Goal: Transaction & Acquisition: Obtain resource

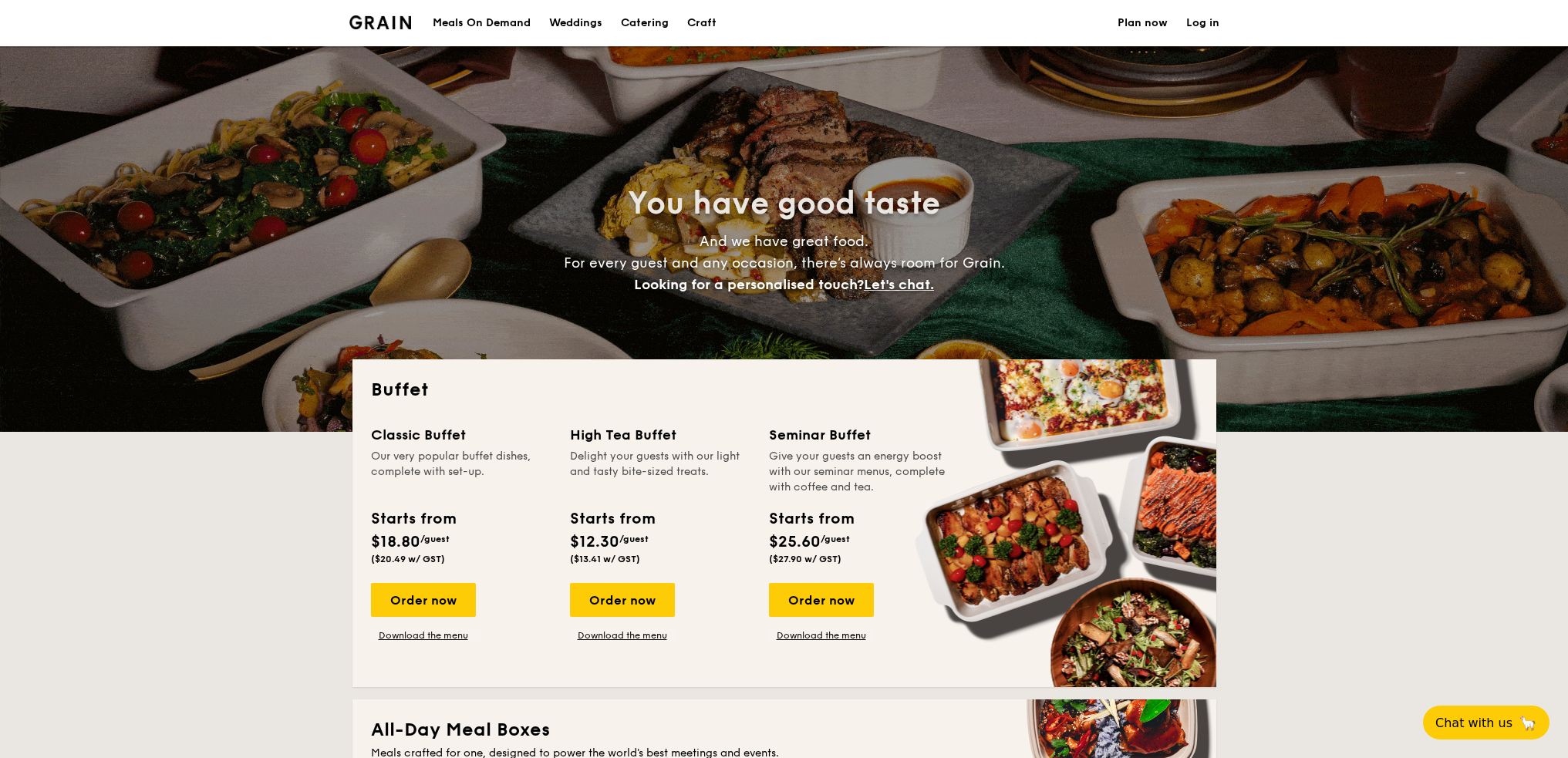
select select
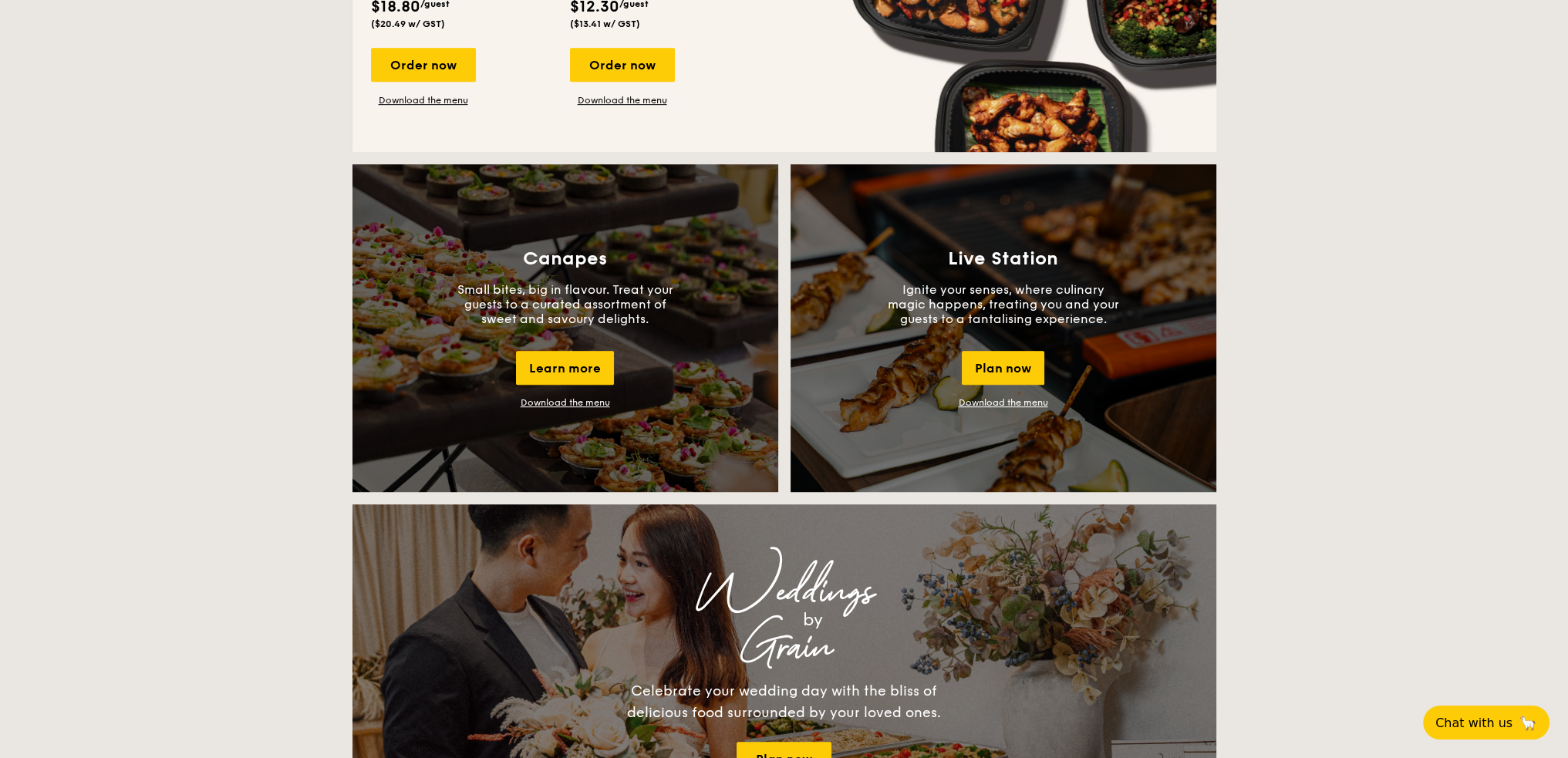
scroll to position [1079, 0]
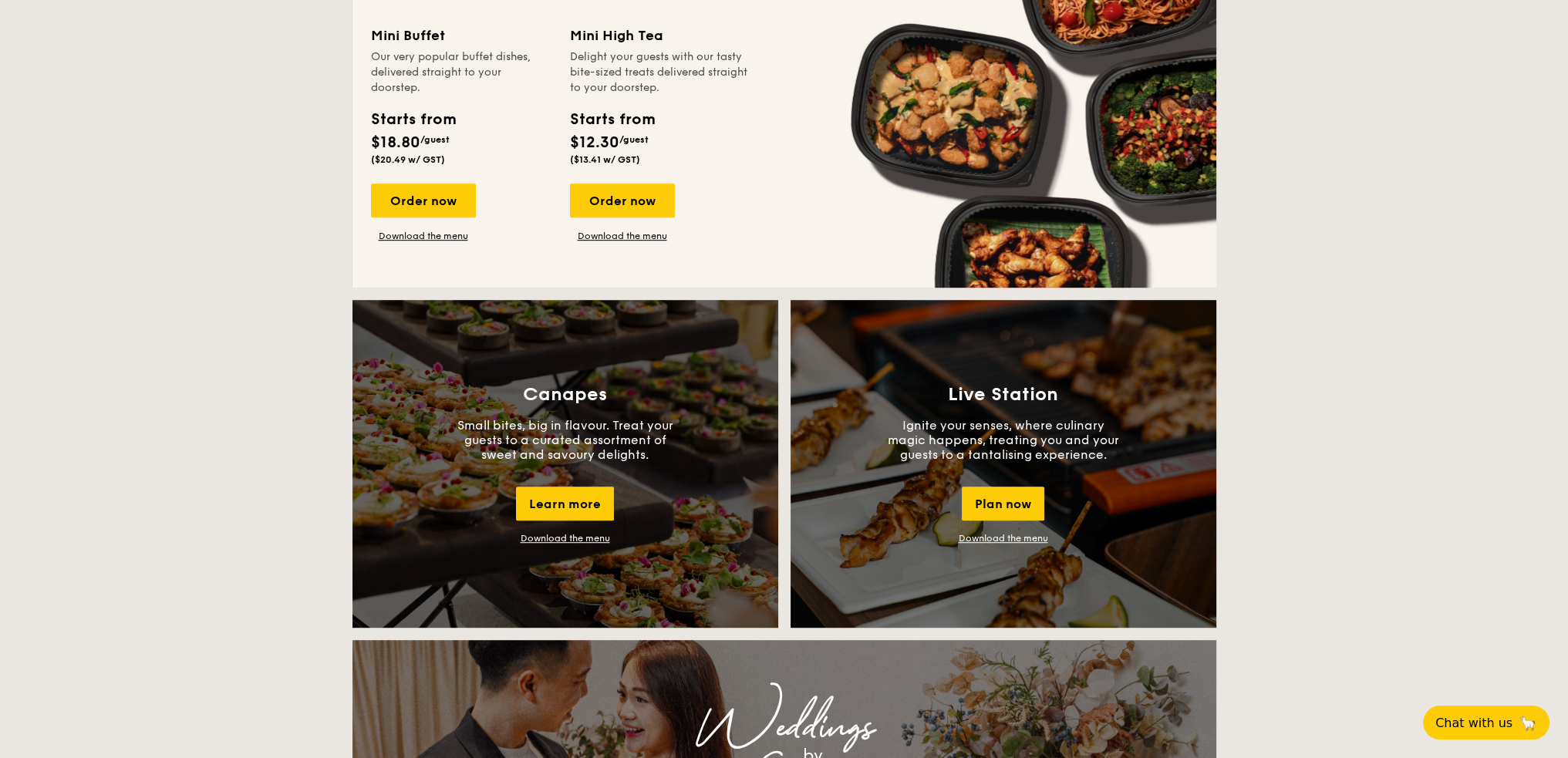
click at [548, 530] on div "Canapes Small bites, big in flavour. Treat your guests to a curated assortment …" at bounding box center [565, 463] width 425 height 328
click at [555, 483] on div "Canapes Small bites, big in flavour. Treat your guests to a curated assortment …" at bounding box center [565, 463] width 425 height 328
click at [576, 530] on div "Canapes Small bites, big in flavour. Treat your guests to a curated assortment …" at bounding box center [565, 463] width 425 height 328
click at [583, 546] on div "Canapes Small bites, big in flavour. Treat your guests to a curated assortment …" at bounding box center [565, 463] width 425 height 328
click at [581, 542] on link "Download the menu" at bounding box center [566, 538] width 90 height 10
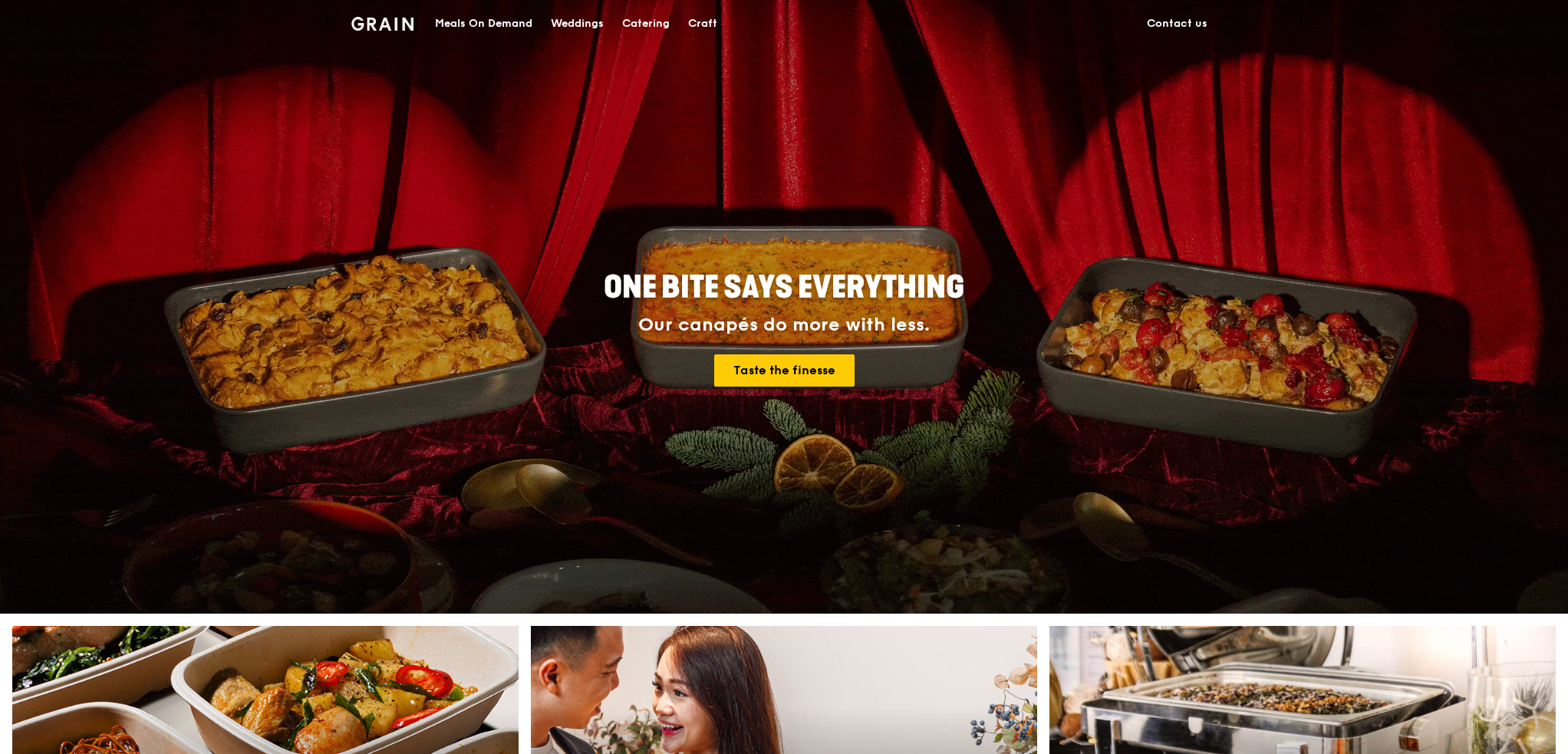
click at [644, 27] on div "Catering" at bounding box center [646, 24] width 48 height 46
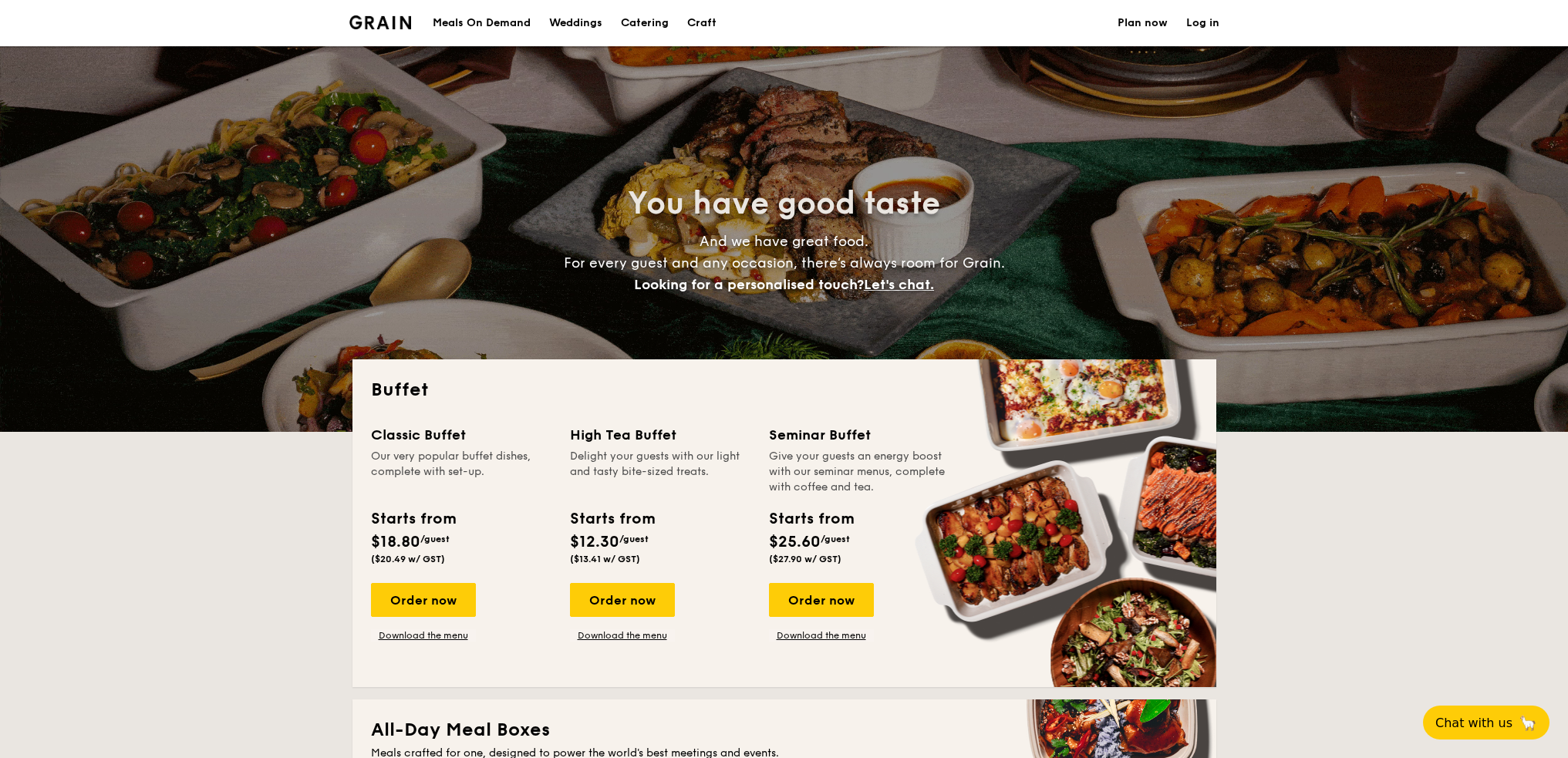
select select
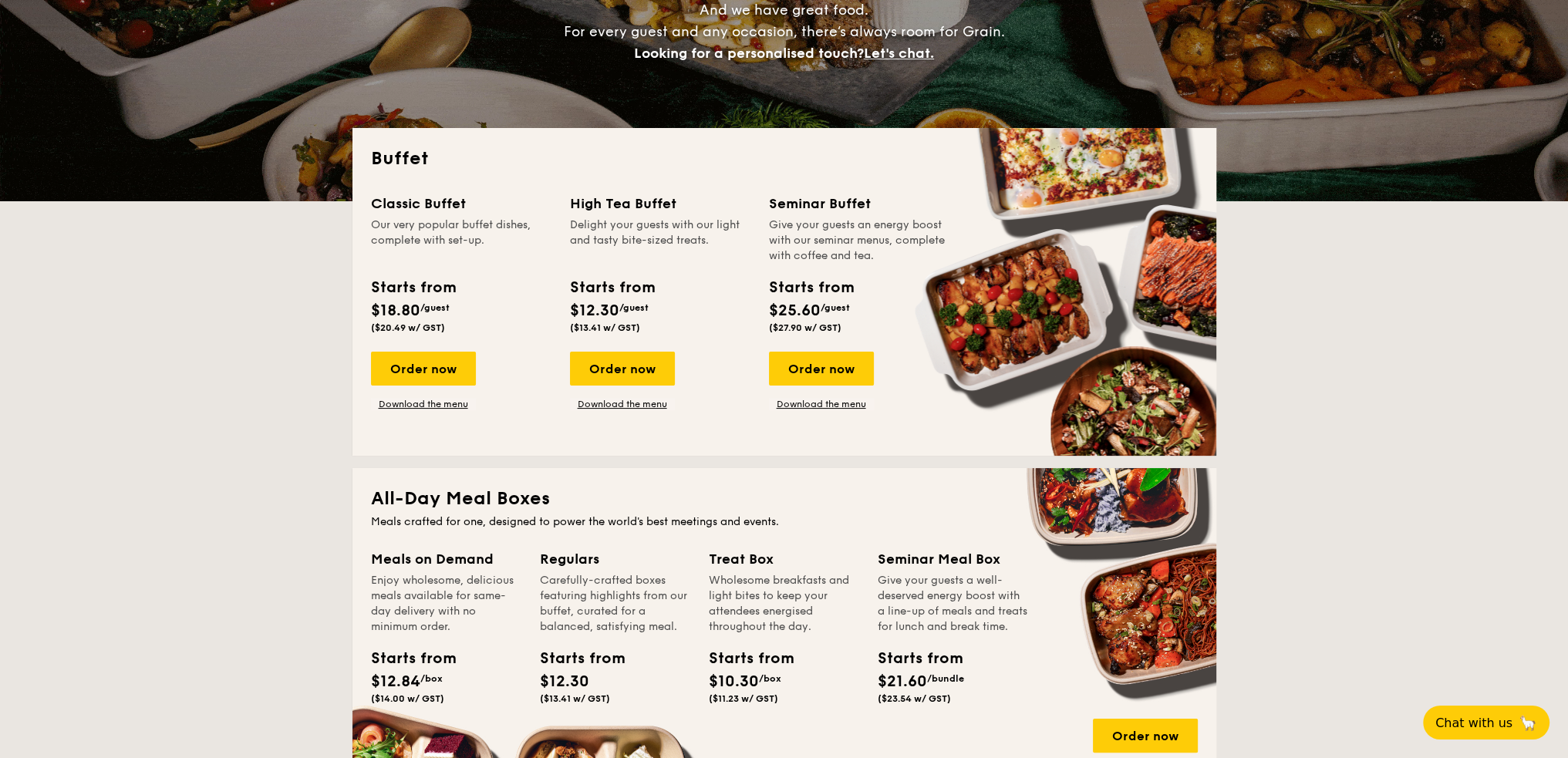
click at [429, 293] on div "Starts from" at bounding box center [413, 288] width 84 height 23
click at [445, 380] on div "Order now" at bounding box center [423, 369] width 105 height 34
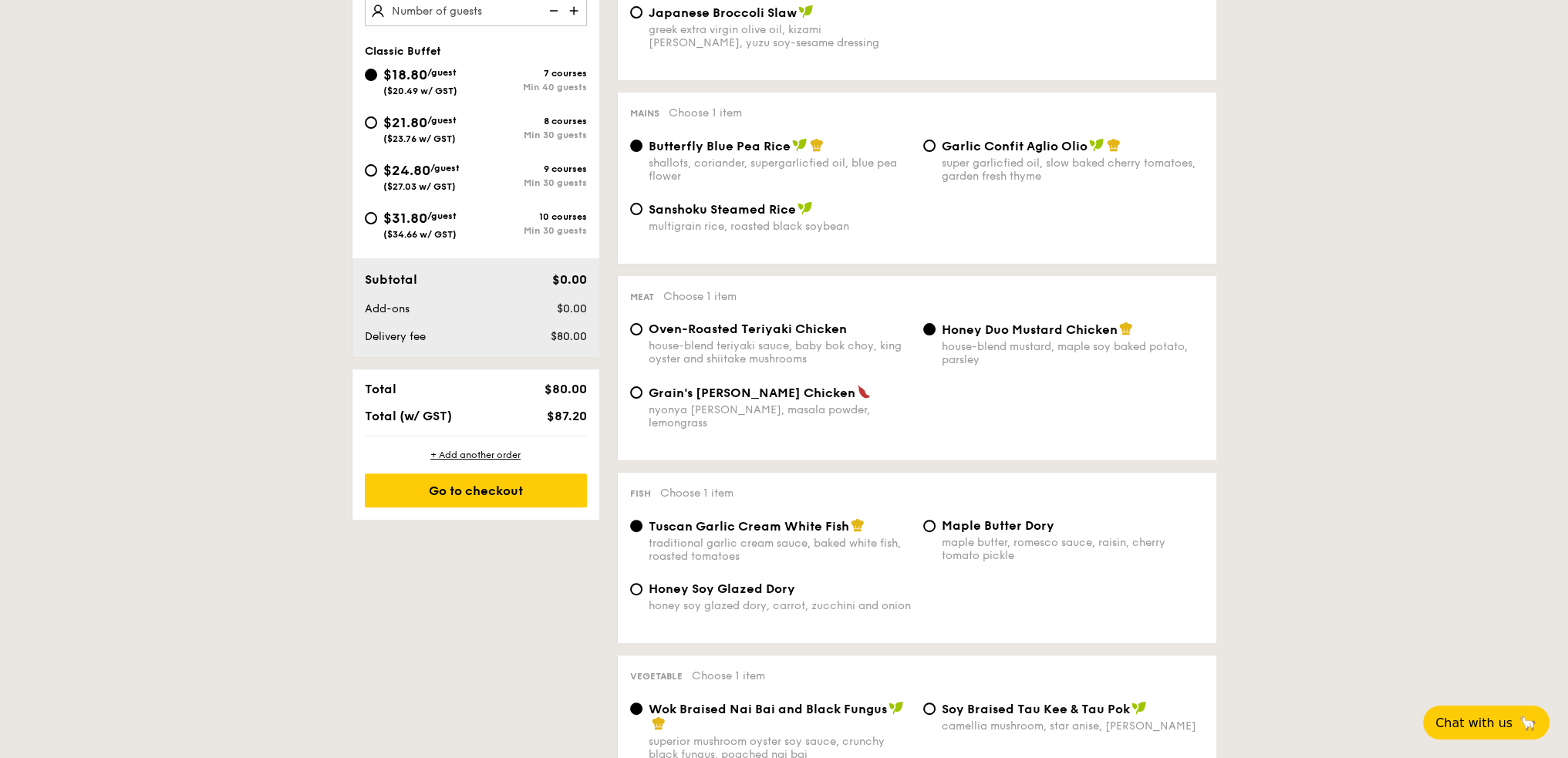
scroll to position [1079, 0]
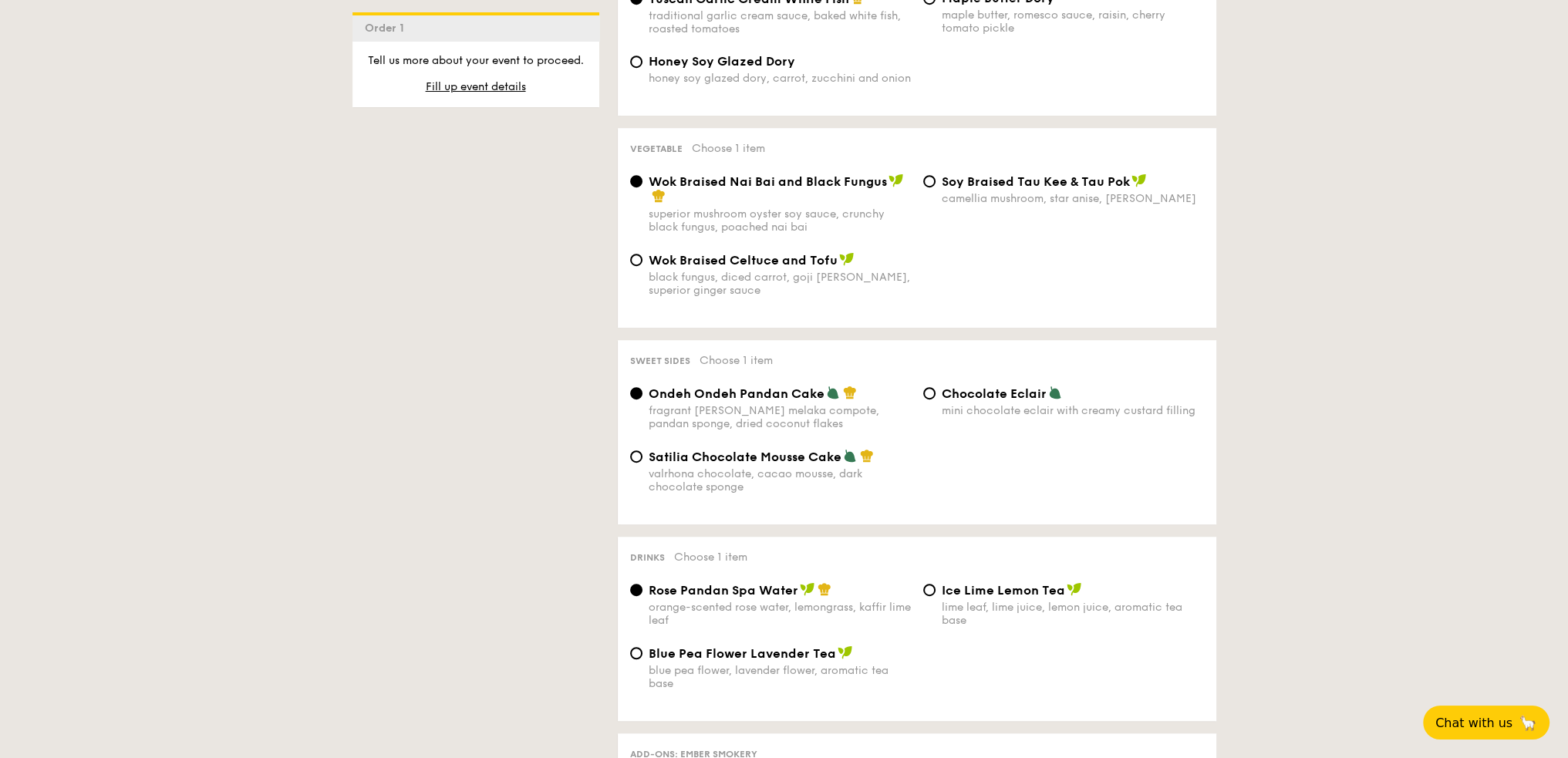
scroll to position [232, 0]
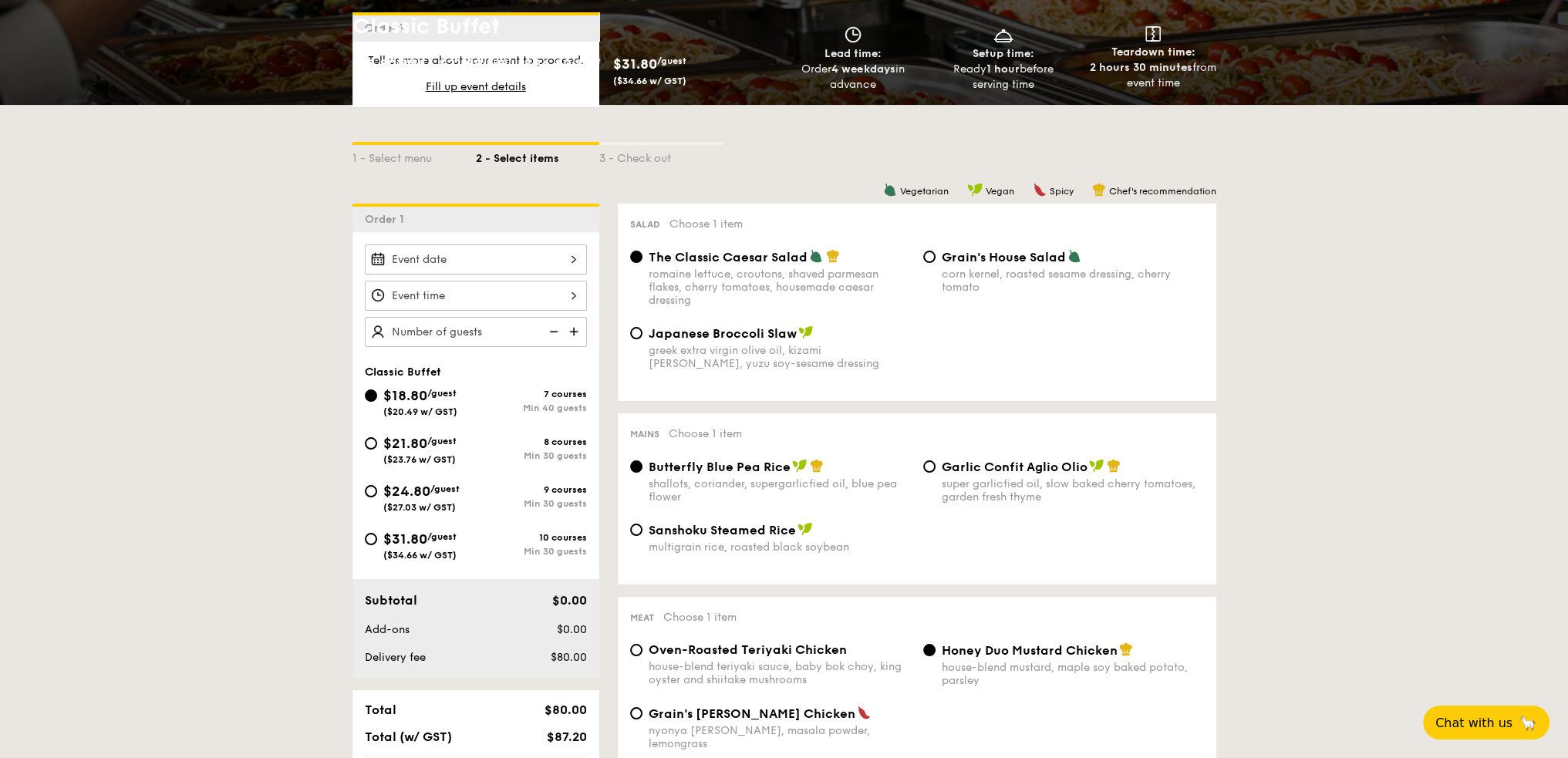
select select
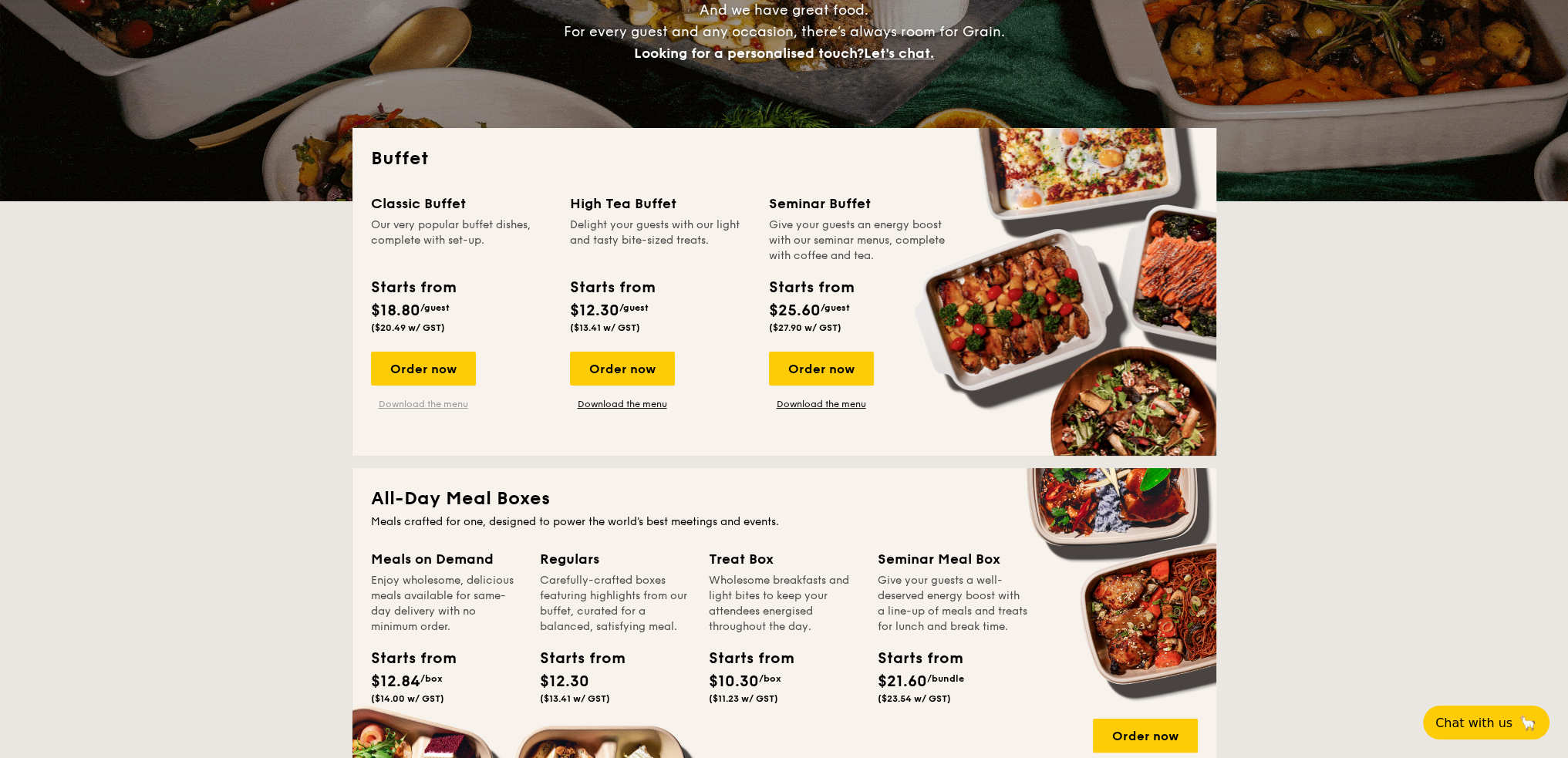
click at [442, 406] on link "Download the menu" at bounding box center [423, 404] width 105 height 12
